Goal: Task Accomplishment & Management: Use online tool/utility

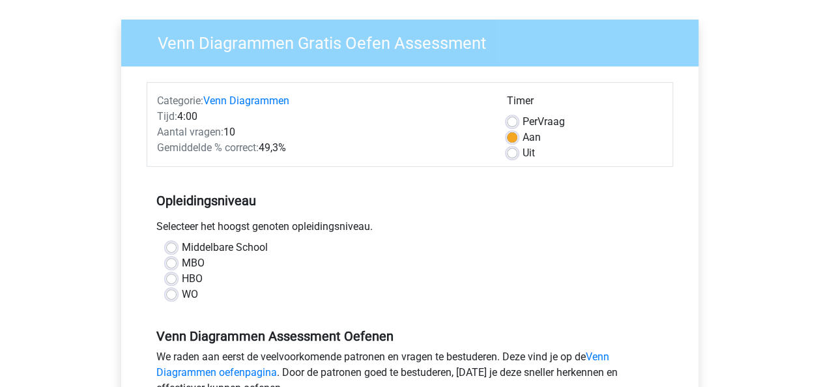
scroll to position [88, 0]
click at [182, 244] on label "Middelbare School" at bounding box center [225, 247] width 86 height 16
click at [169, 244] on input "Middelbare School" at bounding box center [171, 245] width 10 height 13
radio input "true"
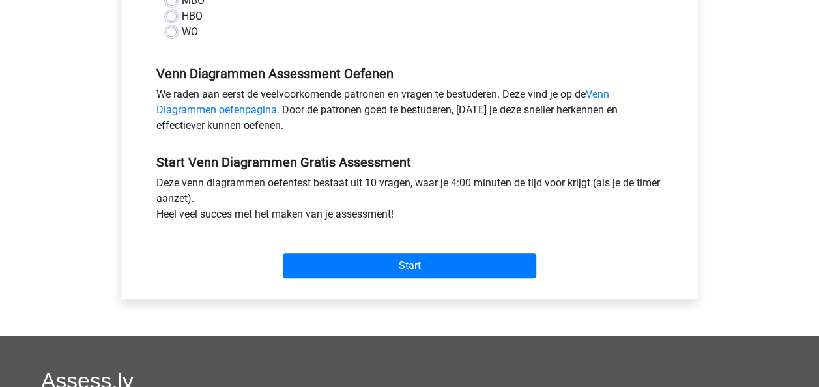
scroll to position [351, 0]
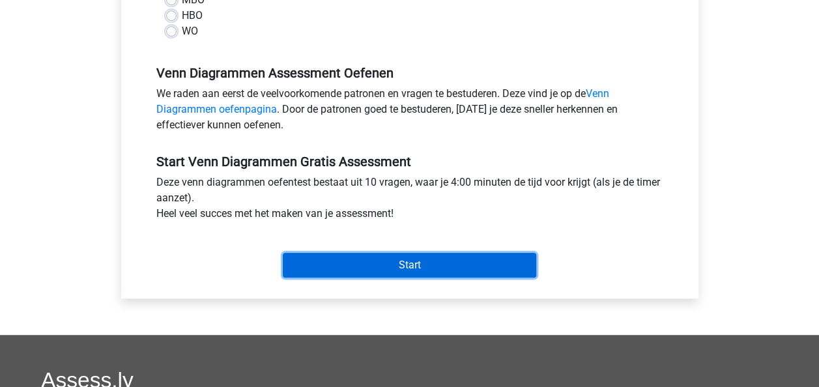
click at [346, 266] on input "Start" at bounding box center [409, 265] width 253 height 25
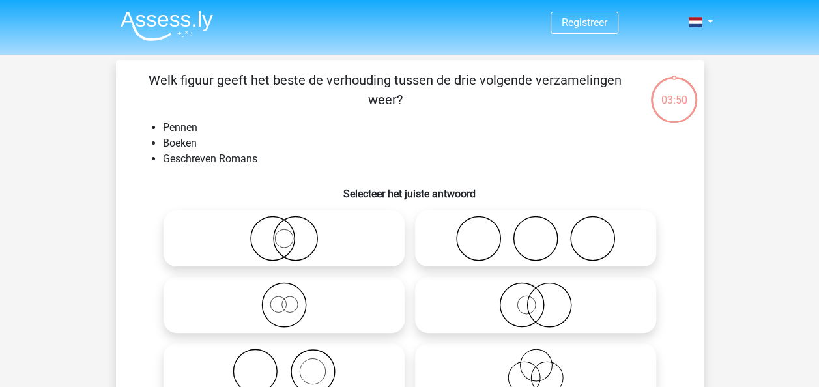
click at [431, 255] on icon at bounding box center [535, 239] width 231 height 46
click at [536, 232] on input "radio" at bounding box center [540, 227] width 8 height 8
radio input "true"
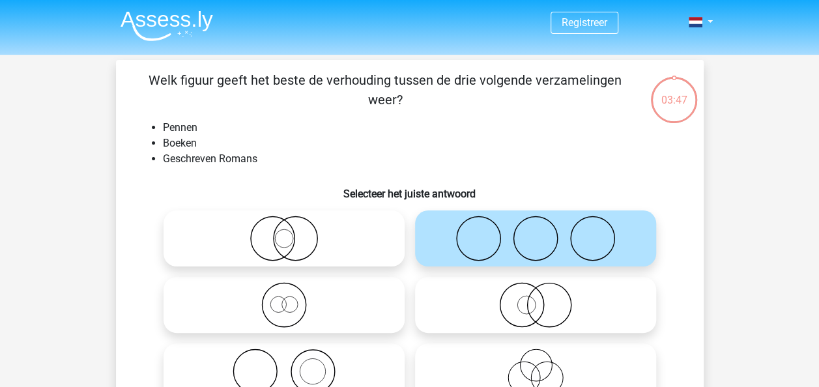
drag, startPoint x: 431, startPoint y: 255, endPoint x: 357, endPoint y: 132, distance: 144.4
click at [357, 132] on li "Pennen" at bounding box center [423, 128] width 520 height 16
click at [473, 228] on icon at bounding box center [535, 239] width 231 height 46
click at [536, 228] on input "radio" at bounding box center [540, 227] width 8 height 8
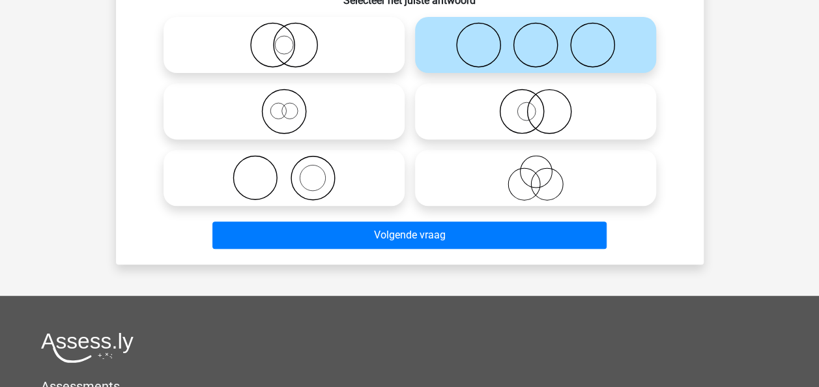
scroll to position [193, 0]
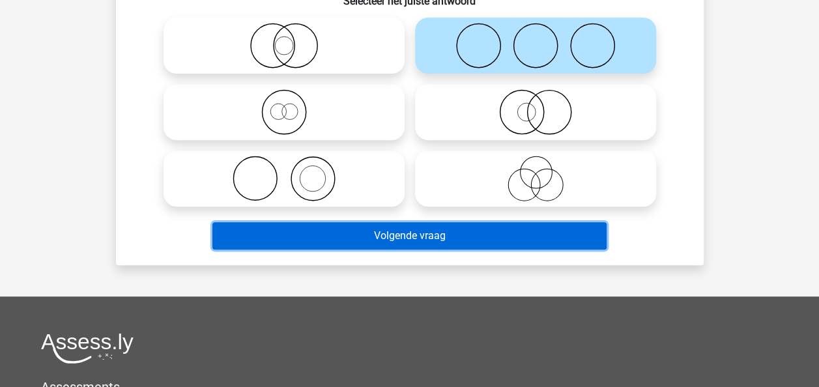
click at [467, 230] on button "Volgende vraag" at bounding box center [409, 235] width 394 height 27
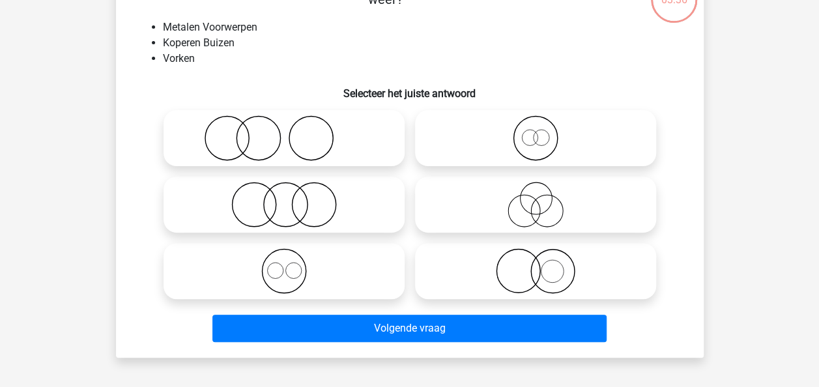
scroll to position [60, 0]
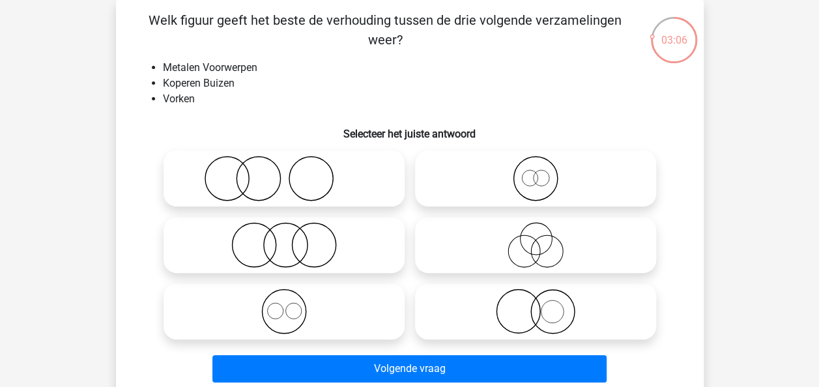
drag, startPoint x: 530, startPoint y: 218, endPoint x: 305, endPoint y: 120, distance: 245.1
click at [305, 120] on h6 "Selecteer het juiste antwoord" at bounding box center [410, 128] width 546 height 23
click at [560, 317] on icon at bounding box center [535, 312] width 231 height 46
click at [544, 305] on input "radio" at bounding box center [540, 300] width 8 height 8
radio input "true"
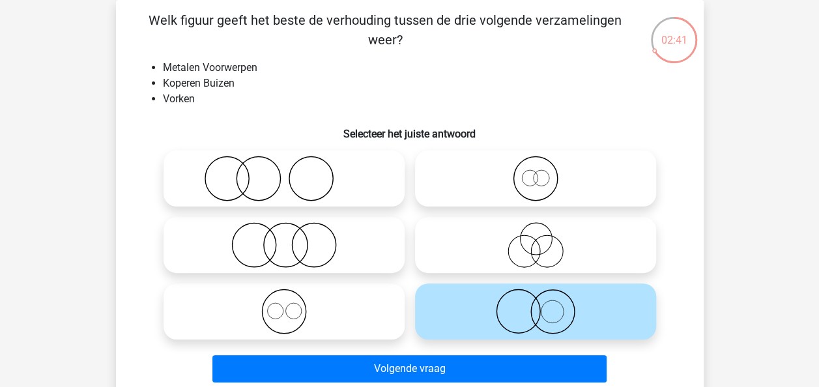
click at [328, 237] on icon at bounding box center [284, 245] width 231 height 46
click at [293, 237] on input "radio" at bounding box center [288, 234] width 8 height 8
radio input "true"
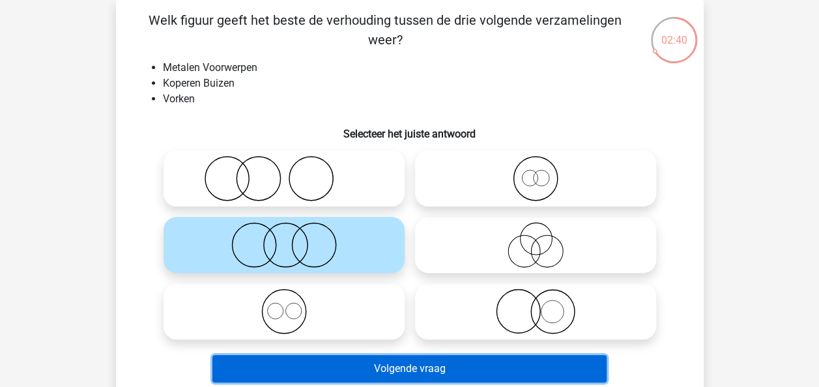
click at [453, 366] on button "Volgende vraag" at bounding box center [409, 368] width 394 height 27
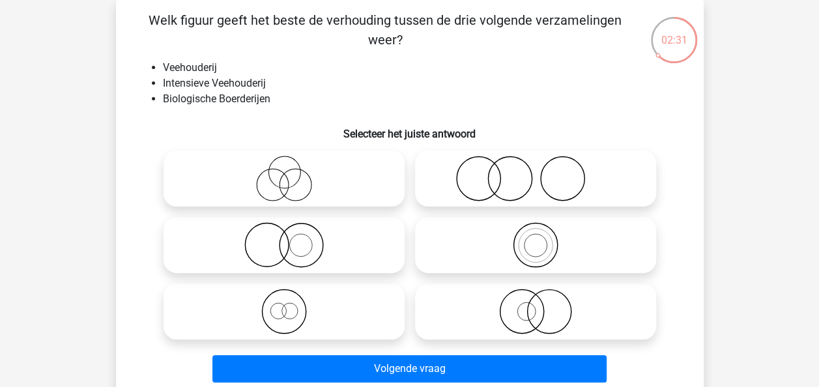
scroll to position [0, 0]
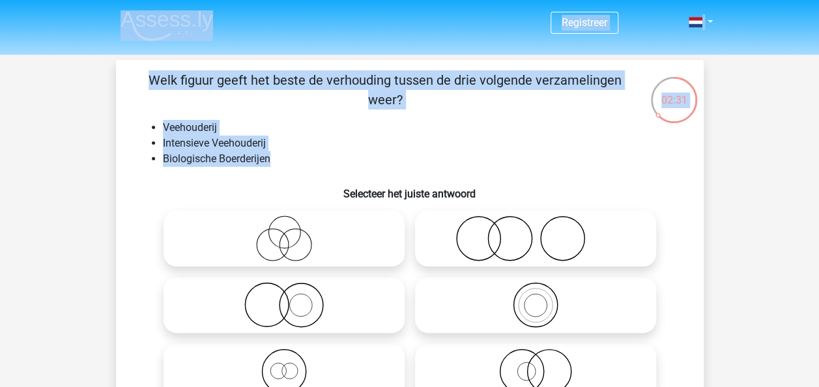
drag, startPoint x: 553, startPoint y: 102, endPoint x: 465, endPoint y: -20, distance: 149.9
click at [331, 108] on p "Welk figuur geeft het beste de verhouding tussen de drie volgende verzamelingen…" at bounding box center [385, 89] width 497 height 39
